Goal: Information Seeking & Learning: Learn about a topic

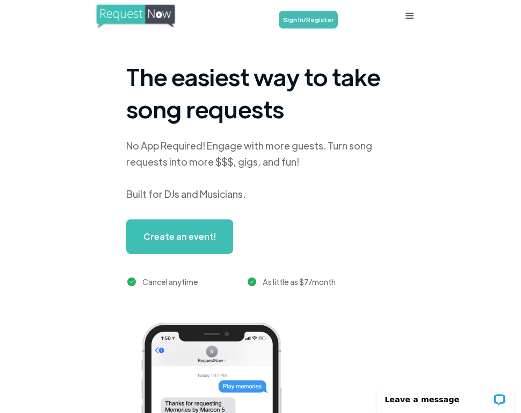
click at [407, 18] on div "menu" at bounding box center [410, 16] width 13 height 13
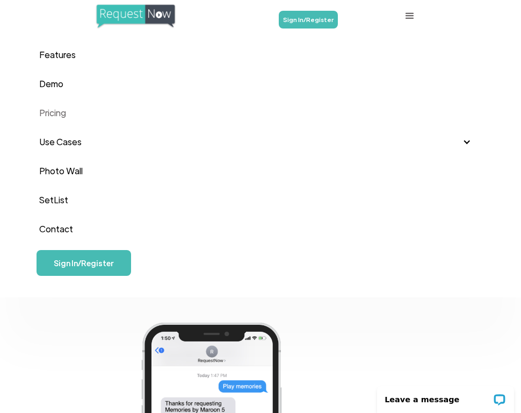
click at [58, 116] on link "Pricing" at bounding box center [261, 112] width 444 height 29
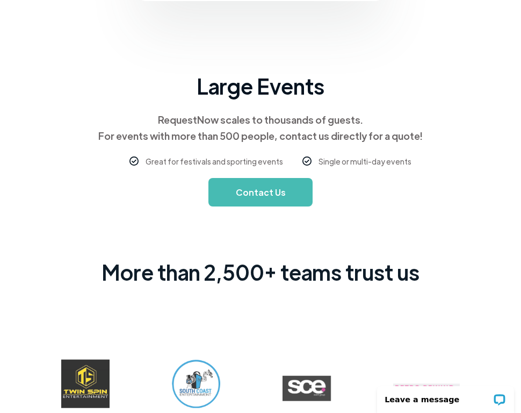
scroll to position [1602, 0]
